Goal: Find specific page/section: Find specific page/section

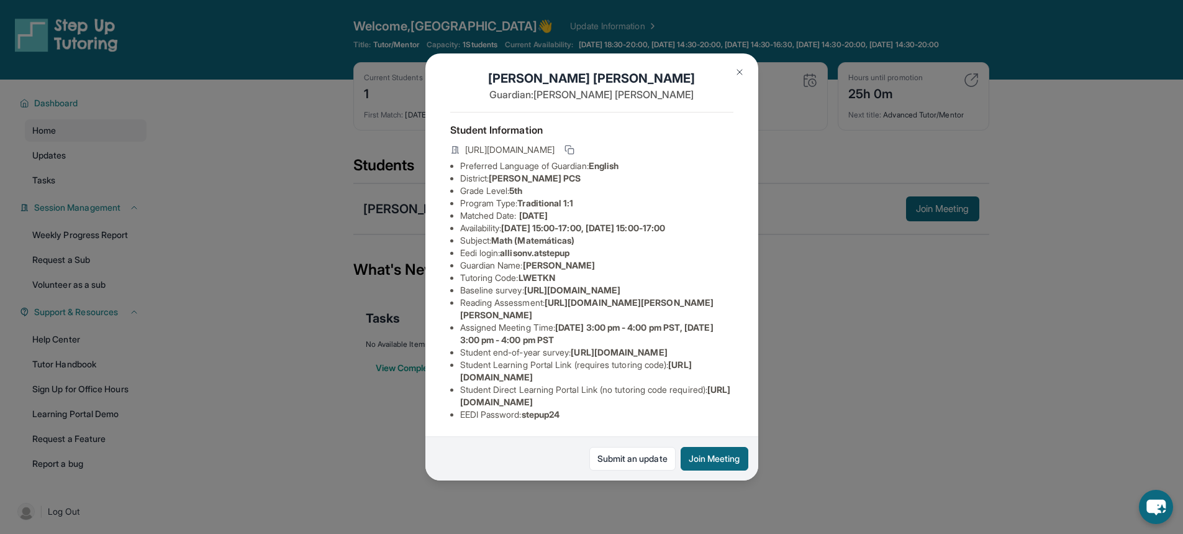
scroll to position [101, 450]
drag, startPoint x: 460, startPoint y: 219, endPoint x: 672, endPoint y: 244, distance: 213.9
click at [672, 244] on div "[PERSON_NAME] Guardian: [PERSON_NAME] Student Information [URL][DOMAIN_NAME] Pr…" at bounding box center [592, 266] width 333 height 427
copy span "[URL][DOMAIN_NAME]"
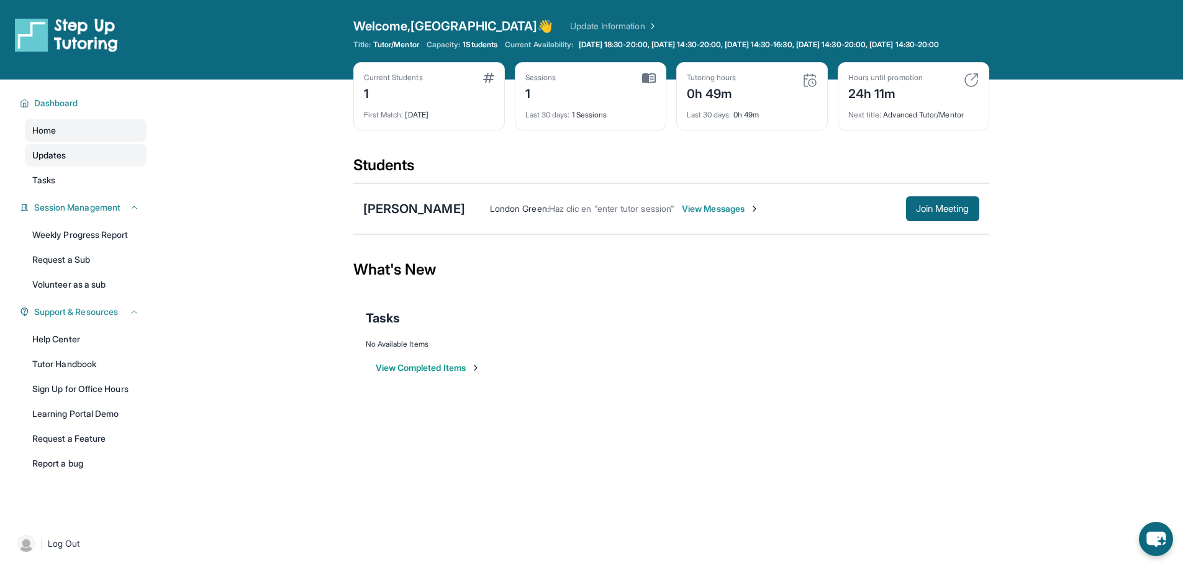
click at [70, 166] on link "Updates" at bounding box center [86, 155] width 122 height 22
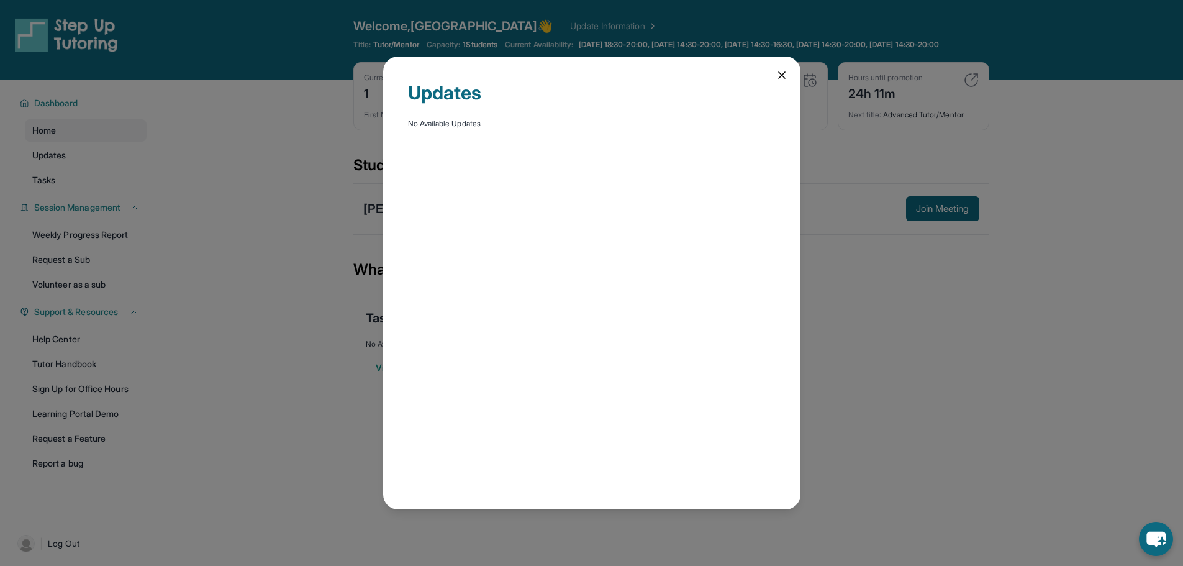
click at [782, 75] on icon at bounding box center [782, 75] width 6 height 6
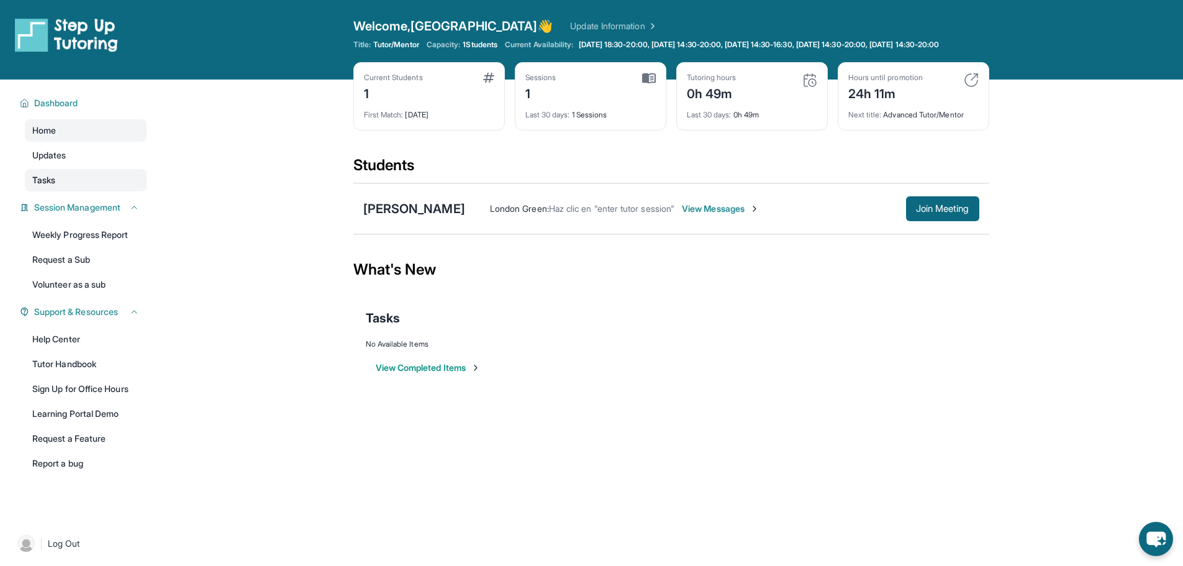
click at [115, 191] on link "Tasks" at bounding box center [86, 180] width 122 height 22
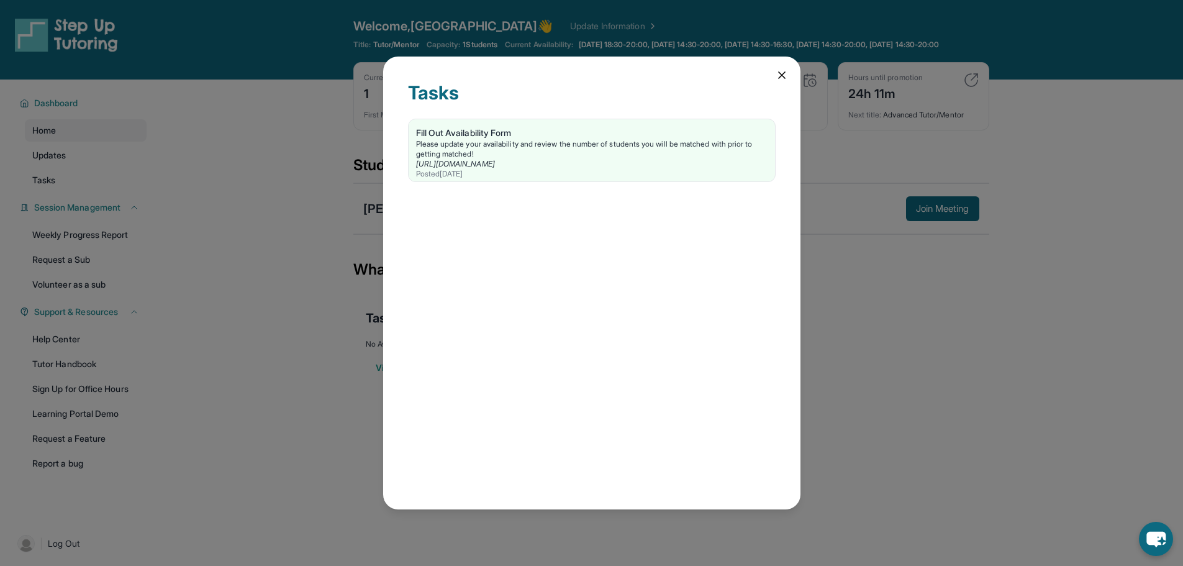
click at [226, 200] on div "Tasks Fill Out Availability Form Please update your availability and review the…" at bounding box center [591, 283] width 1183 height 566
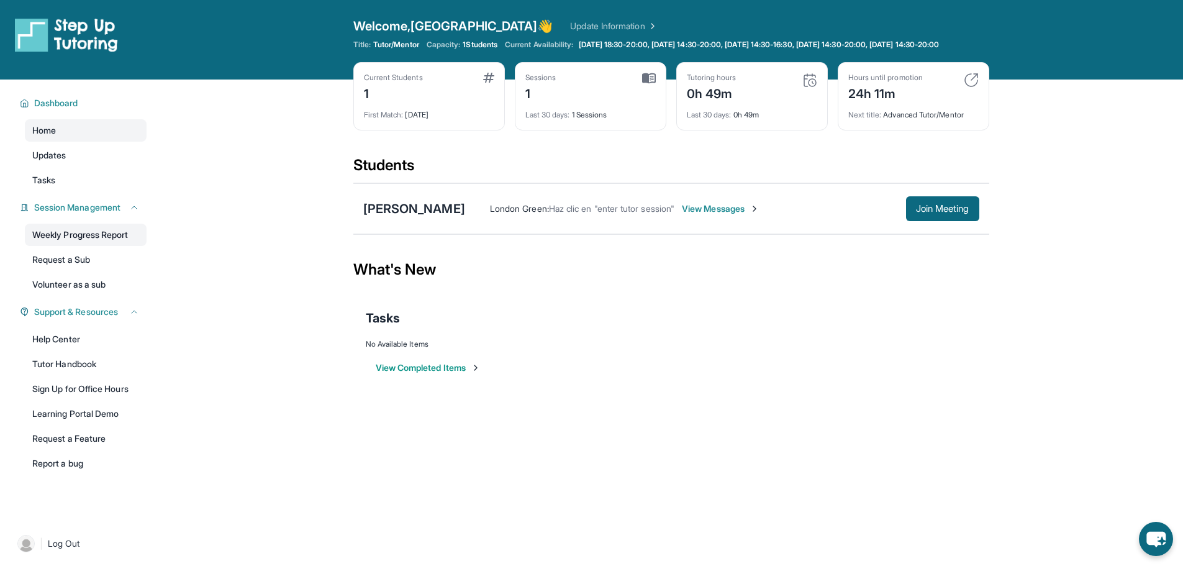
click at [98, 246] on link "Weekly Progress Report" at bounding box center [86, 235] width 122 height 22
